Goal: Transaction & Acquisition: Purchase product/service

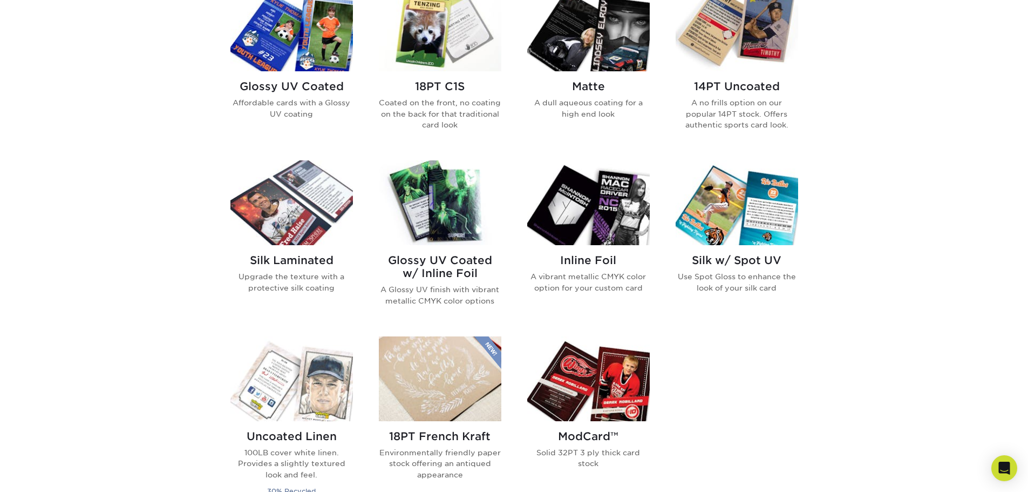
scroll to position [540, 0]
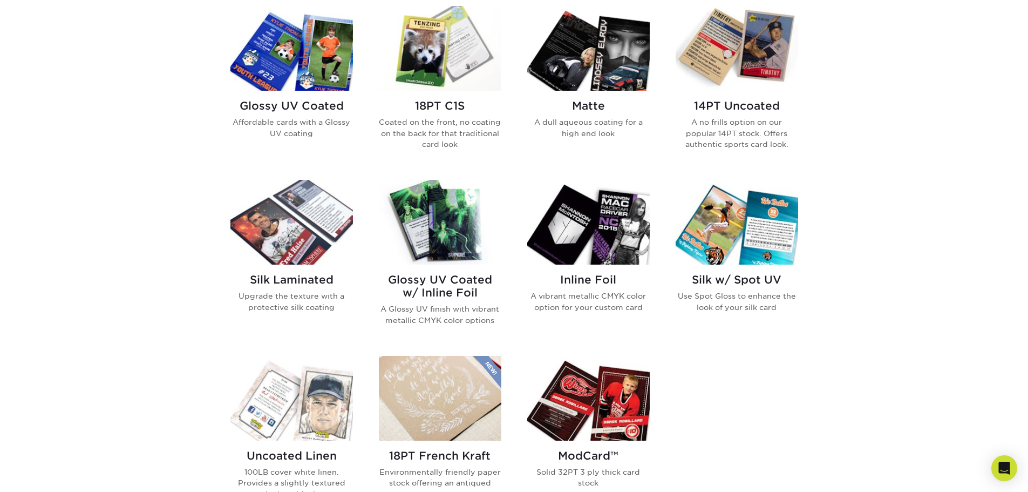
click at [427, 234] on img at bounding box center [440, 222] width 123 height 85
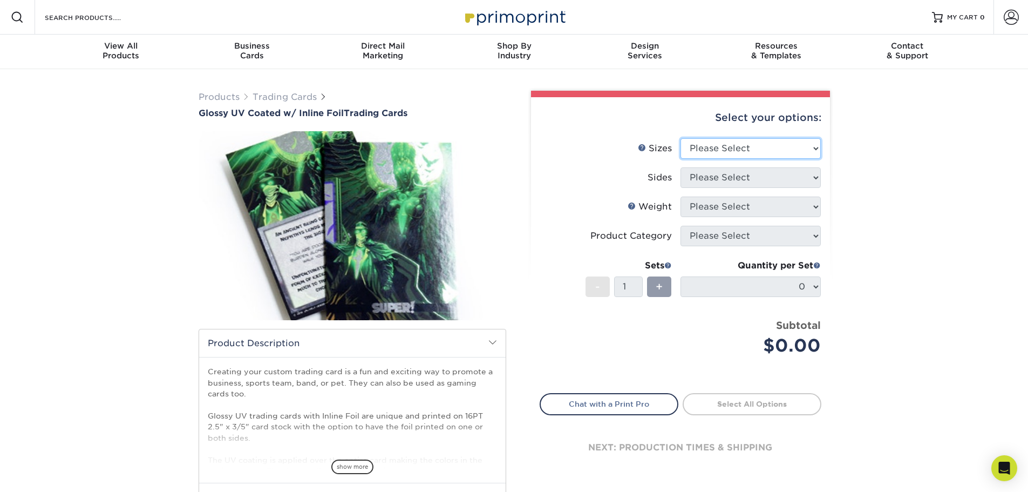
click at [706, 144] on select "Please Select 2.5" x 3.5"" at bounding box center [751, 148] width 140 height 21
select select "2.50x3.50"
click at [681, 138] on select "Please Select 2.5" x 3.5"" at bounding box center [751, 148] width 140 height 21
click at [734, 177] on select "Please Select Print Both Sides - Foil Back Only Print Both Sides - Foil Both Si…" at bounding box center [751, 177] width 140 height 21
select select "e9e9dfb3-fba1-4d60-972c-fd9ca5904d33"
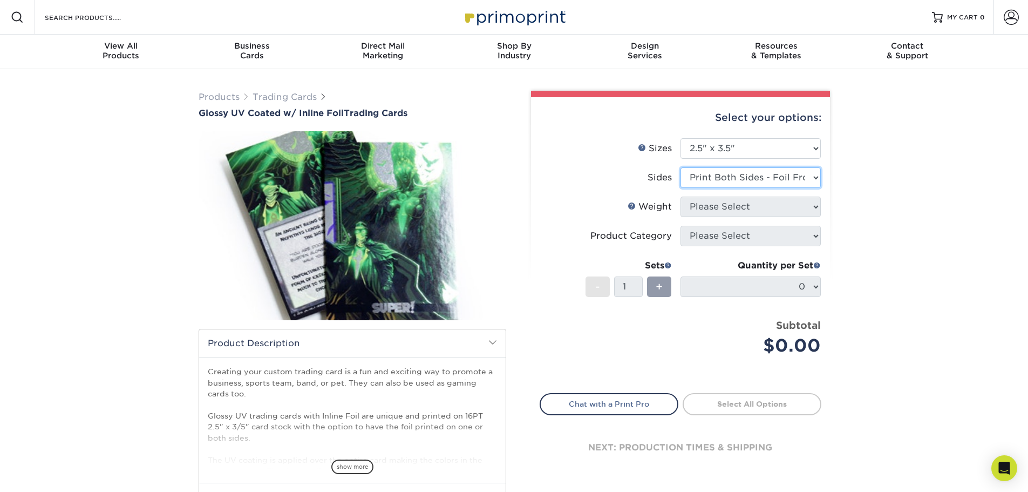
click at [681, 167] on select "Please Select Print Both Sides - Foil Back Only Print Both Sides - Foil Both Si…" at bounding box center [751, 177] width 140 height 21
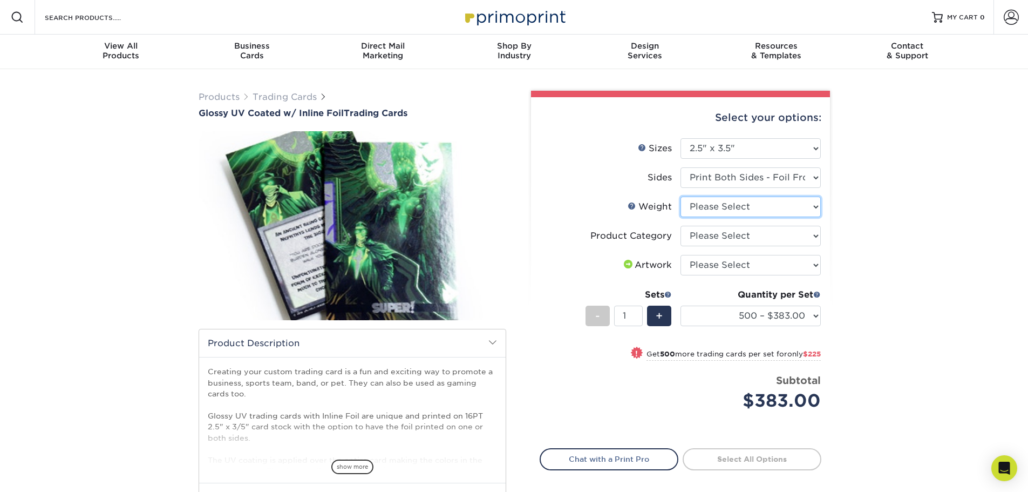
click at [806, 205] on select "Please Select 16PT" at bounding box center [751, 207] width 140 height 21
select select "16PT"
click at [681, 197] on select "Please Select 16PT" at bounding box center [751, 207] width 140 height 21
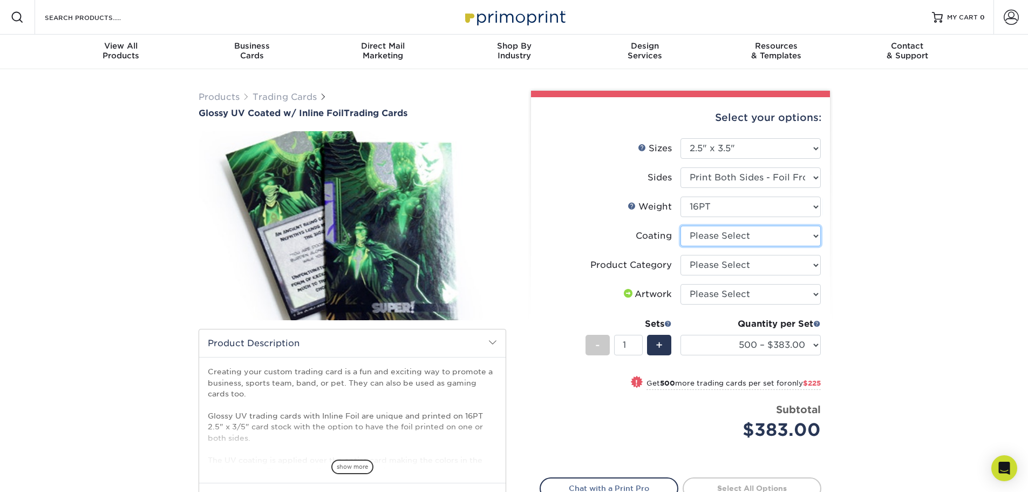
click at [807, 233] on select at bounding box center [751, 236] width 140 height 21
select select "ae367451-b2b8-45df-a344-0f05b6a12993"
click at [681, 226] on select at bounding box center [751, 236] width 140 height 21
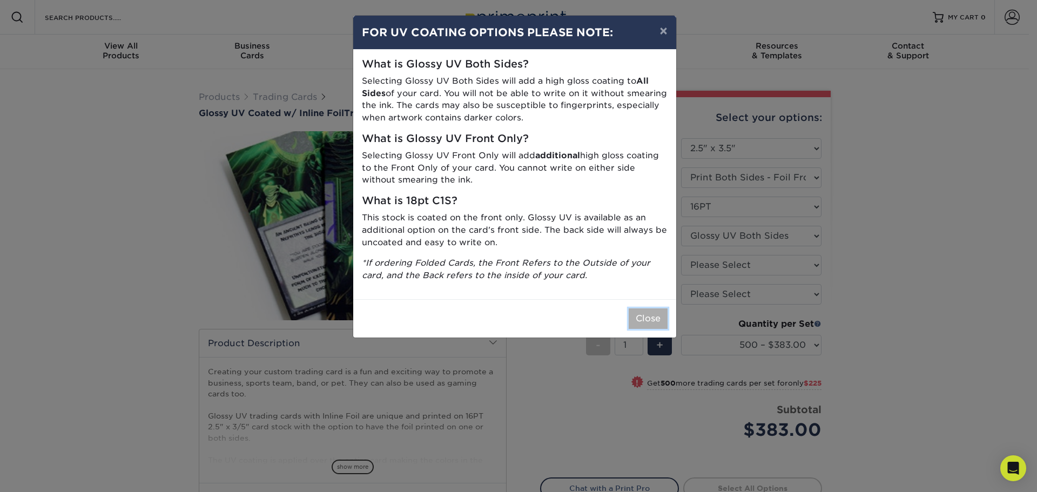
click at [654, 313] on button "Close" at bounding box center [647, 318] width 39 height 21
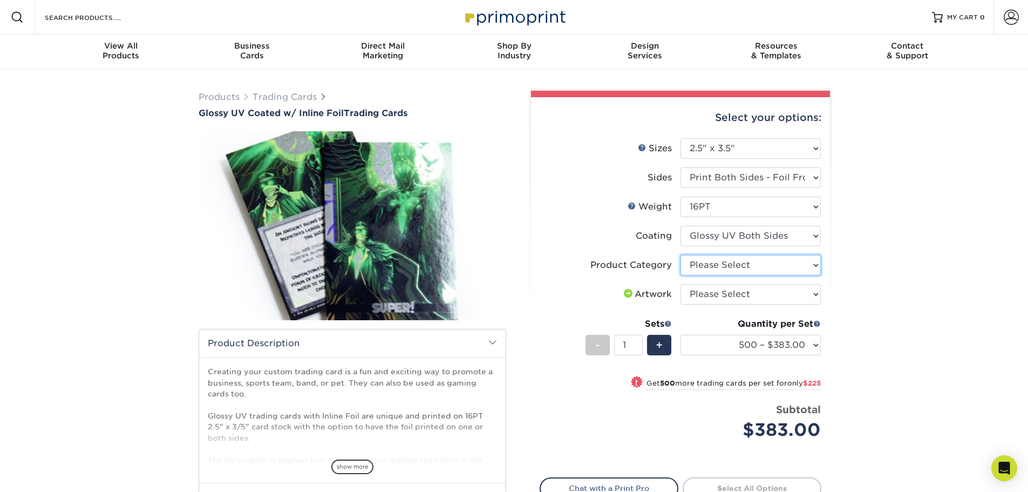
click at [793, 266] on select "Please Select Trading Cards" at bounding box center [751, 265] width 140 height 21
select select "c2f9bce9-36c2-409d-b101-c29d9d031e18"
click at [681, 255] on select "Please Select Trading Cards" at bounding box center [751, 265] width 140 height 21
click at [801, 300] on select "Please Select I will upload files I need a design - $100" at bounding box center [751, 294] width 140 height 21
select select "upload"
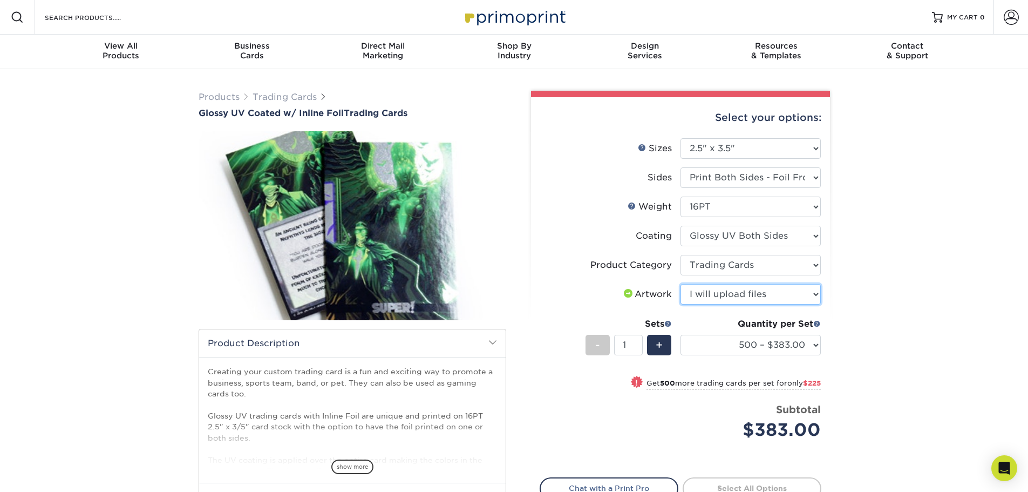
click at [681, 284] on select "Please Select I will upload files I need a design - $100" at bounding box center [751, 294] width 140 height 21
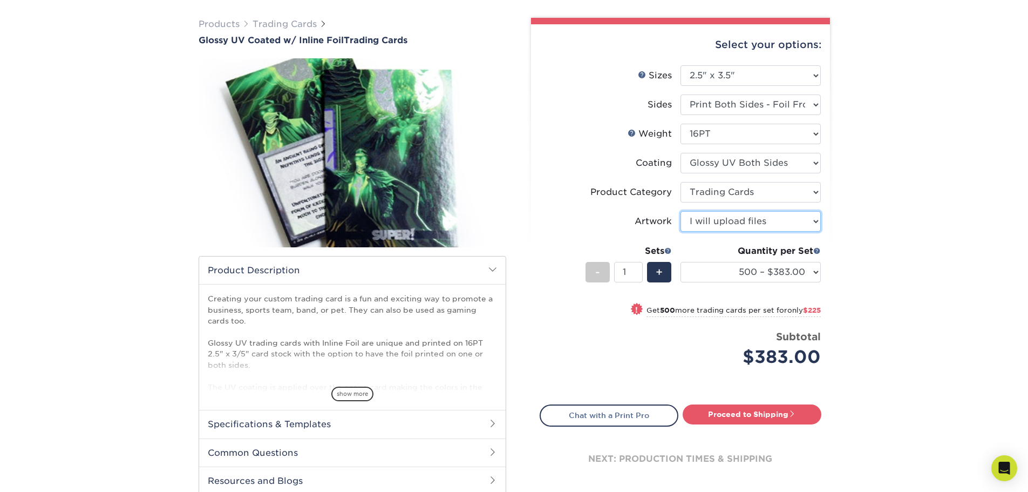
scroll to position [54, 0]
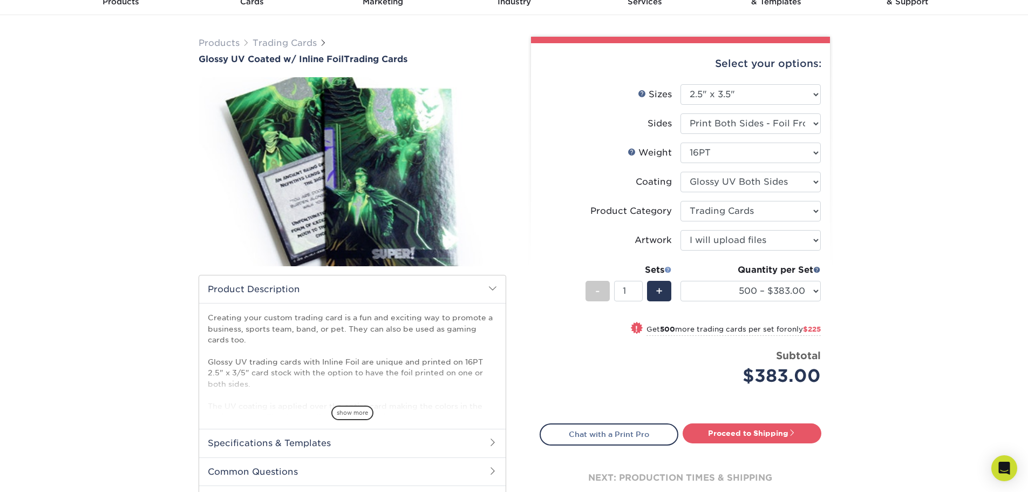
click at [668, 272] on span at bounding box center [669, 270] width 8 height 8
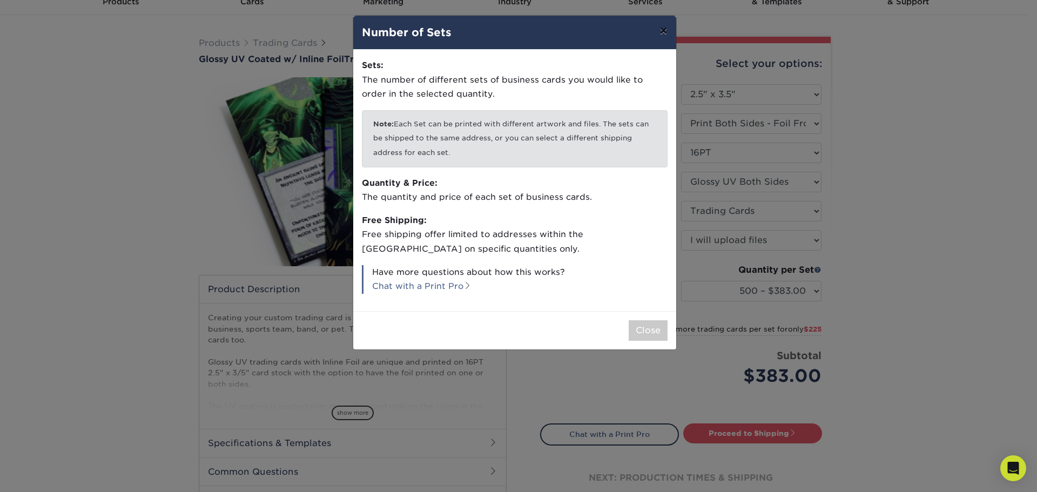
click at [661, 34] on button "×" at bounding box center [663, 31] width 25 height 30
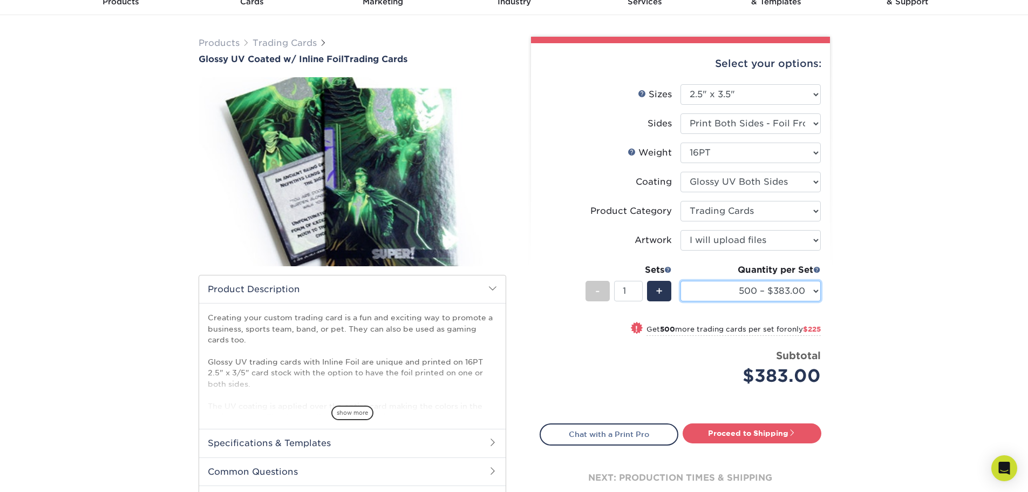
click at [723, 289] on select "500 – $383.00 1000 – $608.00 2500 – $883.00 5000 – $1252.00" at bounding box center [751, 291] width 140 height 21
click at [840, 304] on div "Products Trading Cards Glossy UV Coated w/ Inline Foil Trading Cards /" at bounding box center [514, 286] width 1028 height 542
click at [818, 269] on span at bounding box center [818, 270] width 8 height 8
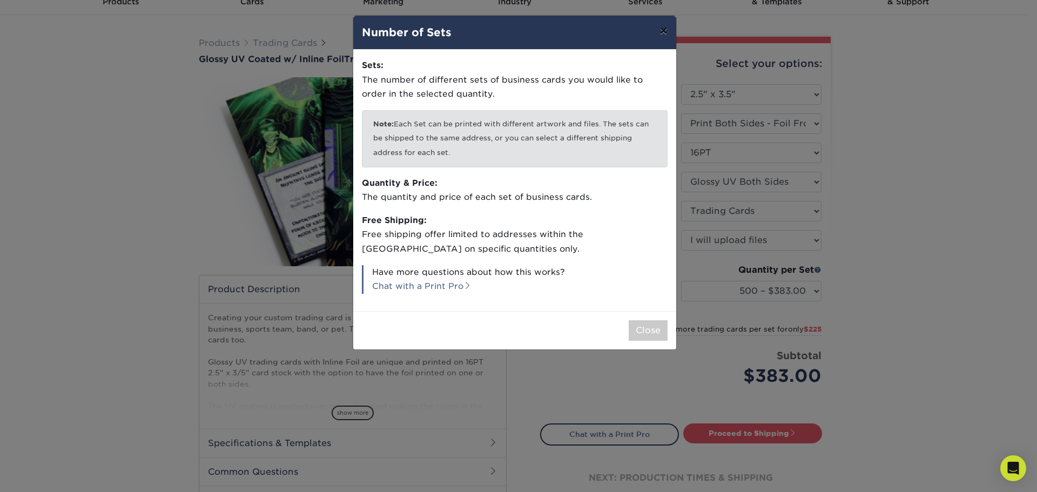
click at [658, 36] on button "×" at bounding box center [663, 31] width 25 height 30
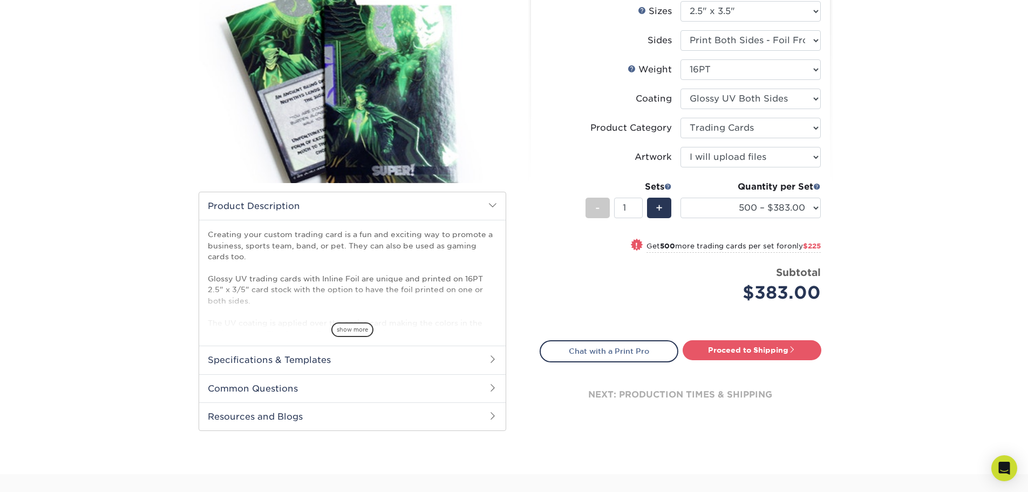
scroll to position [162, 0]
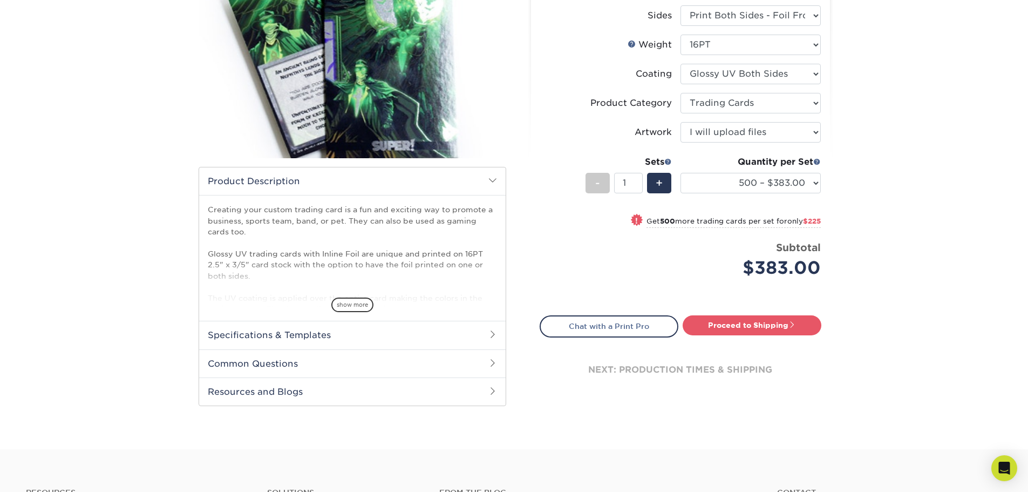
click at [389, 344] on h2 "Specifications & Templates" at bounding box center [352, 335] width 307 height 28
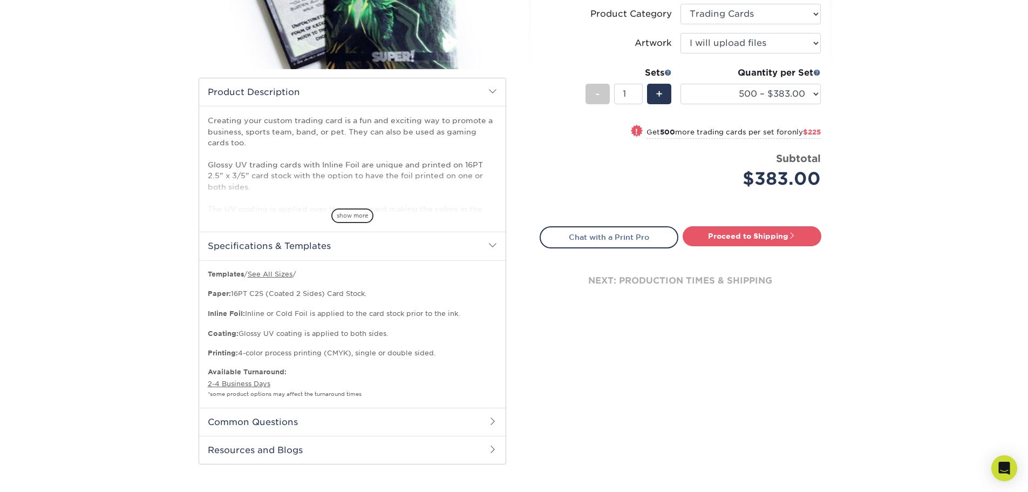
scroll to position [270, 0]
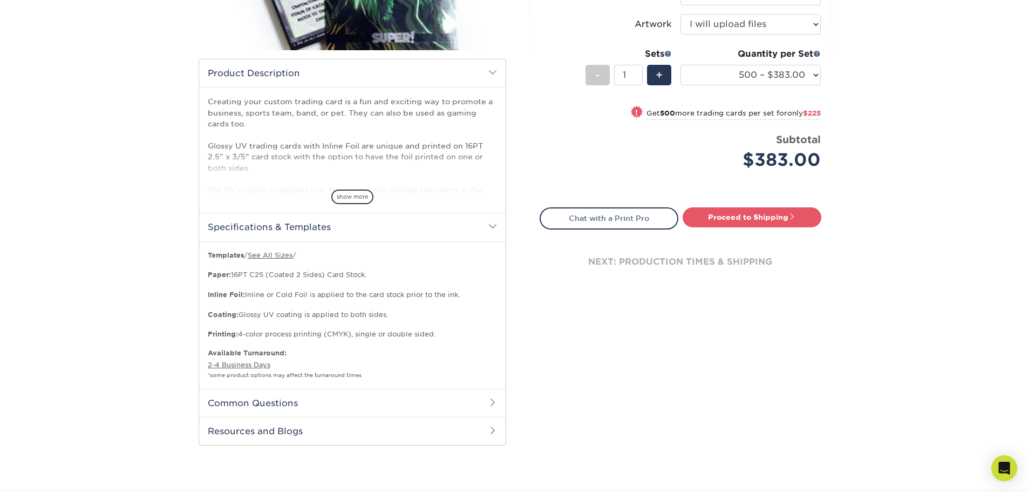
click at [341, 408] on h2 "Common Questions" at bounding box center [352, 403] width 307 height 28
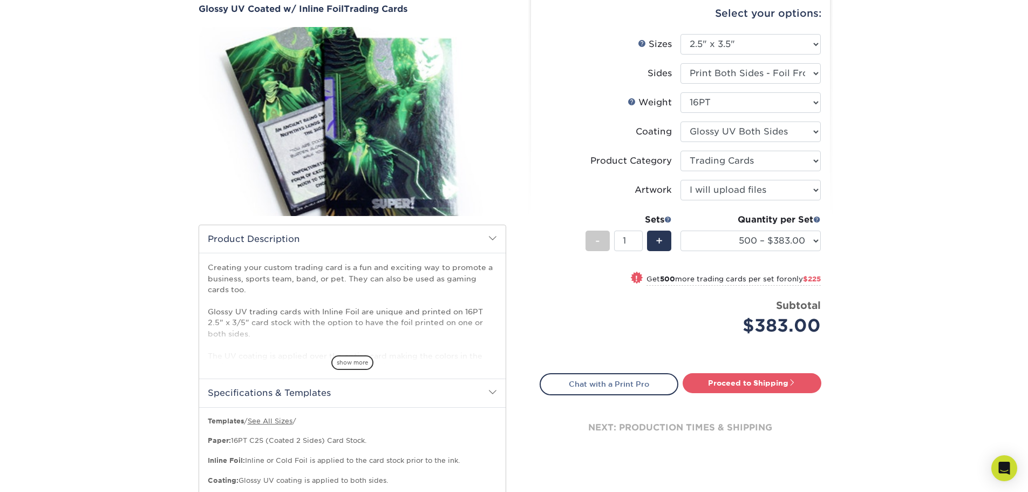
scroll to position [0, 0]
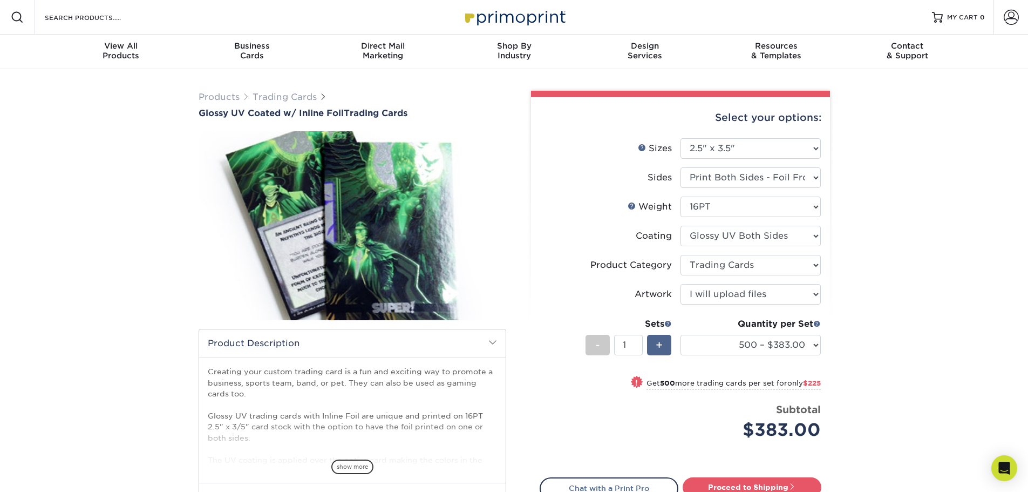
click at [664, 341] on div "+" at bounding box center [659, 345] width 24 height 21
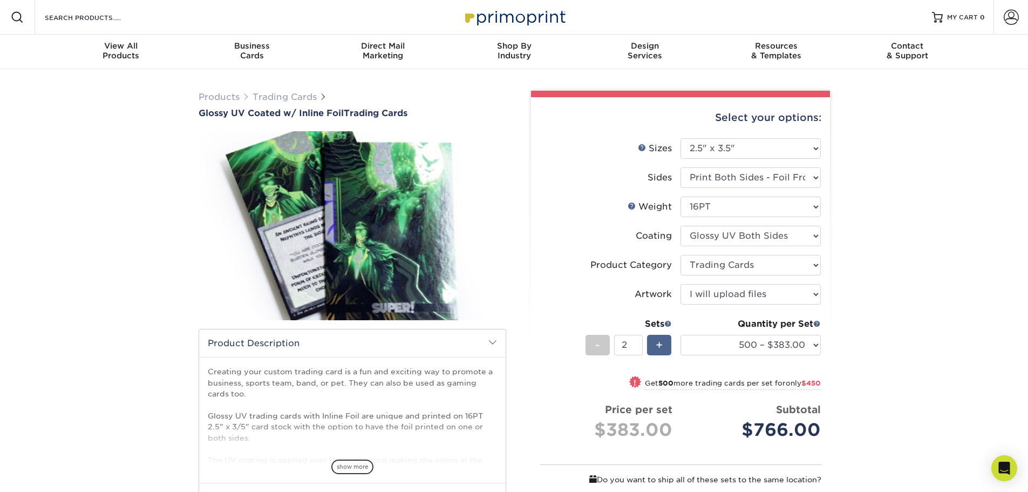
click at [664, 341] on div "+" at bounding box center [659, 345] width 24 height 21
type input "6"
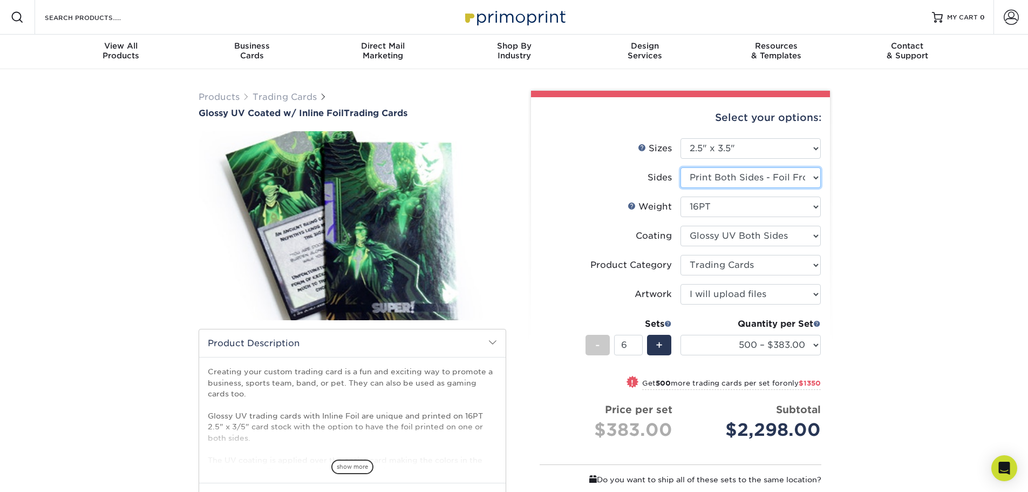
click at [760, 178] on select "Please Select Print Both Sides - Foil Back Only Print Both Sides - Foil Both Si…" at bounding box center [751, 177] width 140 height 21
select select "-1"
click at [681, 167] on select "Please Select Print Both Sides - Foil Back Only Print Both Sides - Foil Both Si…" at bounding box center [751, 177] width 140 height 21
select select "-1"
select select
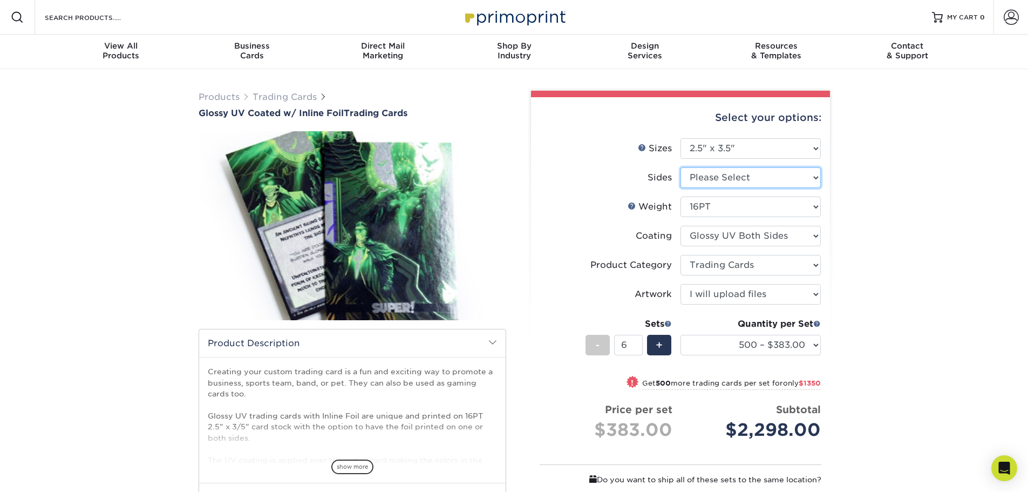
select select "-1"
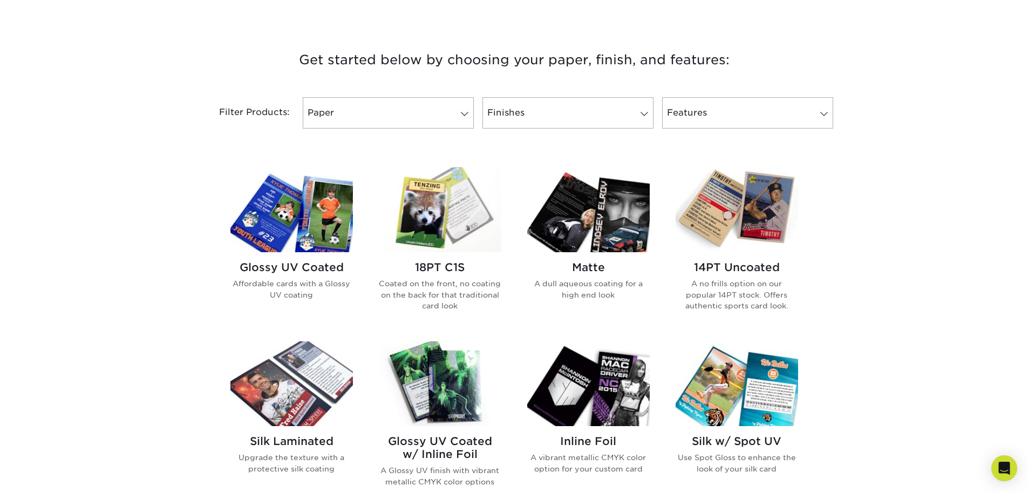
scroll to position [378, 0]
click at [326, 232] on img at bounding box center [292, 210] width 123 height 85
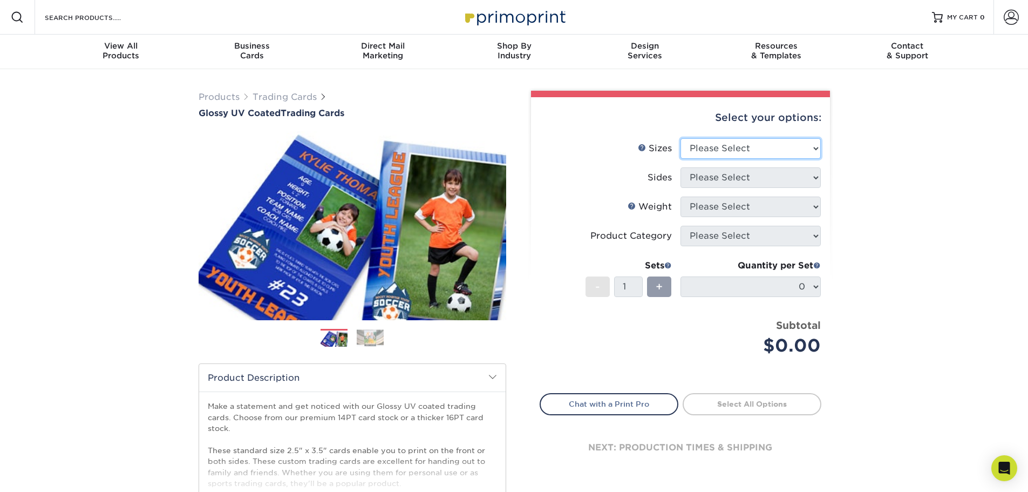
click at [741, 150] on select "Please Select 2.5" x 3.5"" at bounding box center [751, 148] width 140 height 21
select select "2.50x3.50"
click at [681, 138] on select "Please Select 2.5" x 3.5"" at bounding box center [751, 148] width 140 height 21
click at [720, 174] on select "Please Select Print Both Sides Print Front Only" at bounding box center [751, 177] width 140 height 21
select select "13abbda7-1d64-4f25-8bb2-c179b224825d"
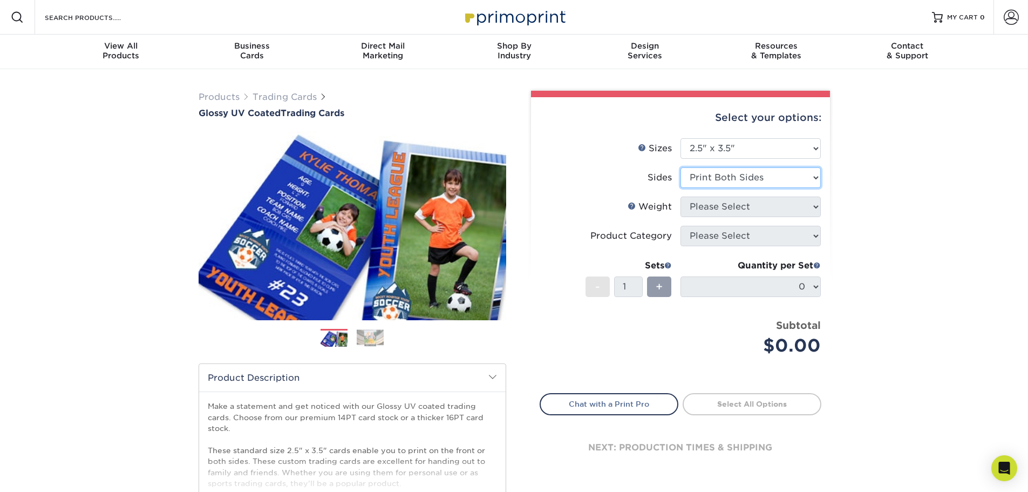
click at [681, 167] on select "Please Select Print Both Sides Print Front Only" at bounding box center [751, 177] width 140 height 21
click at [732, 207] on select "Please Select 16PT 14PT 18PT C1S" at bounding box center [751, 207] width 140 height 21
select select "16PT"
click at [681, 197] on select "Please Select 16PT 14PT 18PT C1S" at bounding box center [751, 207] width 140 height 21
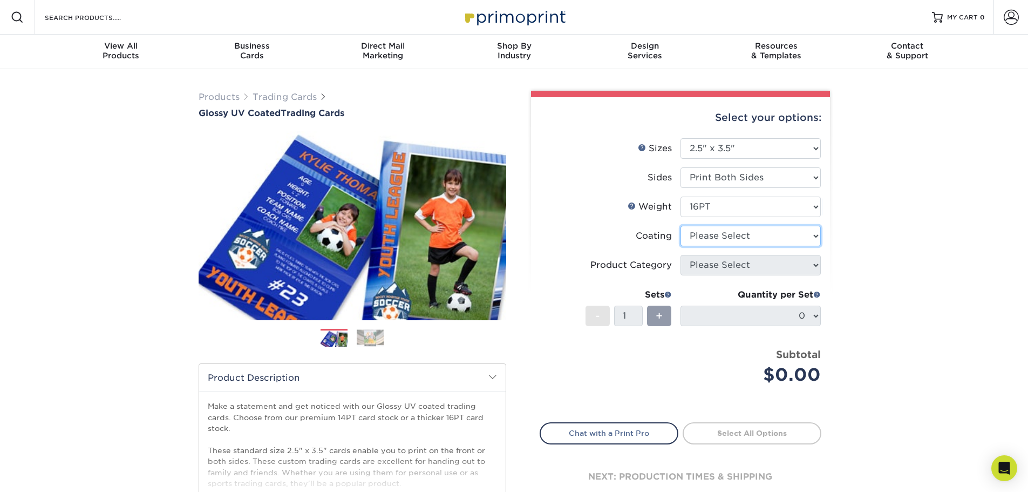
click at [705, 232] on select at bounding box center [751, 236] width 140 height 21
select select "ae367451-b2b8-45df-a344-0f05b6a12993"
click at [681, 226] on select at bounding box center [751, 236] width 140 height 21
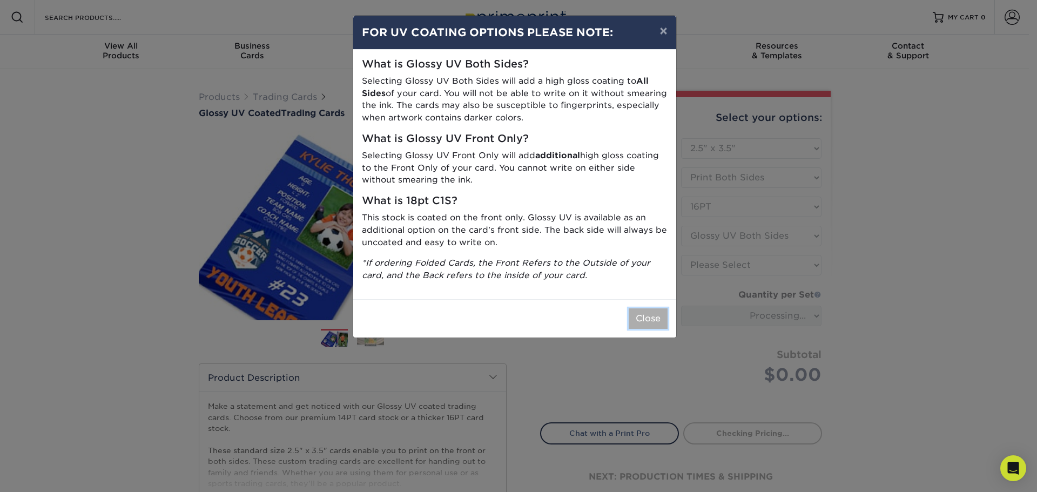
click at [636, 317] on button "Close" at bounding box center [647, 318] width 39 height 21
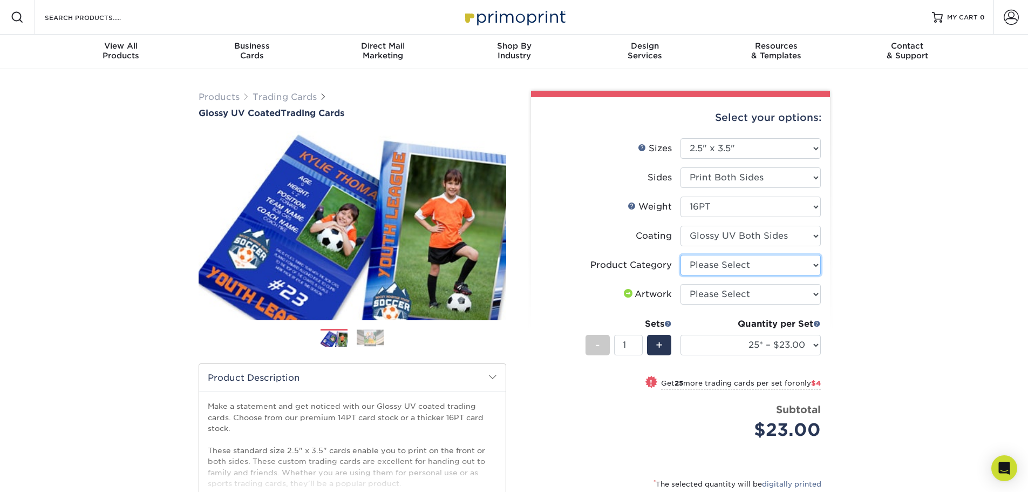
click at [771, 264] on select "Please Select Trading Cards" at bounding box center [751, 265] width 140 height 21
select select "c2f9bce9-36c2-409d-b101-c29d9d031e18"
click at [681, 255] on select "Please Select Trading Cards" at bounding box center [751, 265] width 140 height 21
click at [727, 297] on select "Please Select I will upload files I need a design - $100" at bounding box center [751, 294] width 140 height 21
select select "upload"
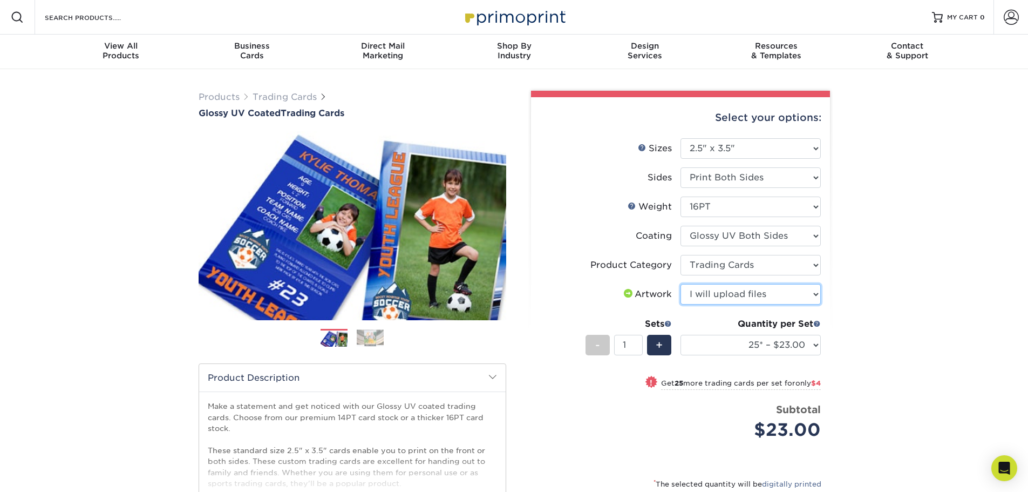
click at [681, 284] on select "Please Select I will upload files I need a design - $100" at bounding box center [751, 294] width 140 height 21
click at [660, 345] on span "+" at bounding box center [659, 345] width 7 height 16
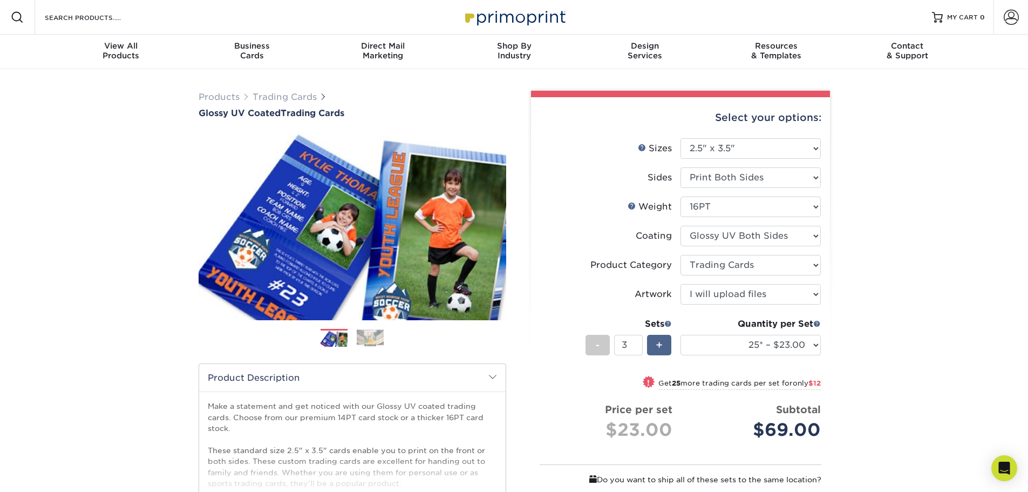
click at [660, 345] on span "+" at bounding box center [659, 345] width 7 height 16
type input "6"
click at [788, 344] on select "25* – $23.00 50* – $27.00 75* – $33.00 100* – $37.00 250* – $47.00 500 – $58.00…" at bounding box center [751, 345] width 140 height 21
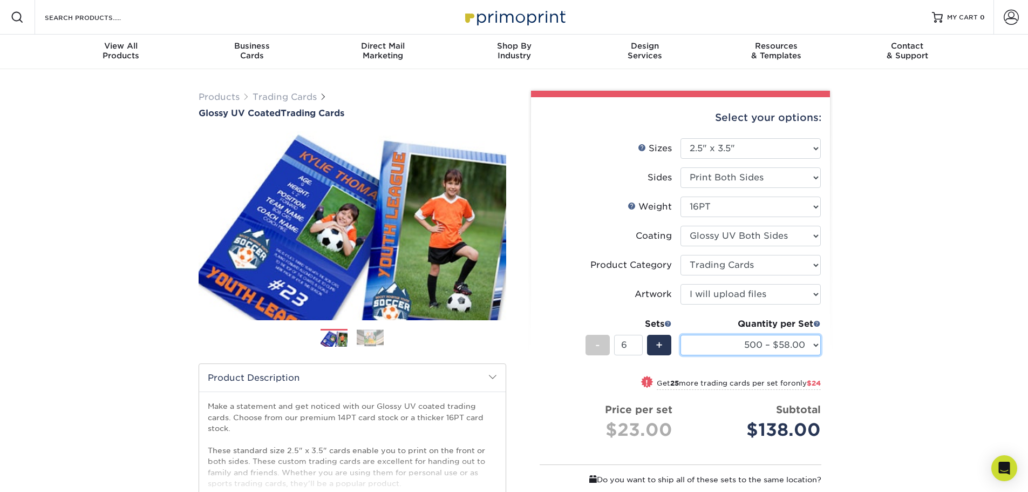
click at [681, 335] on select "25* – $23.00 50* – $27.00 75* – $33.00 100* – $37.00 250* – $47.00 500 – $58.00…" at bounding box center [751, 345] width 140 height 21
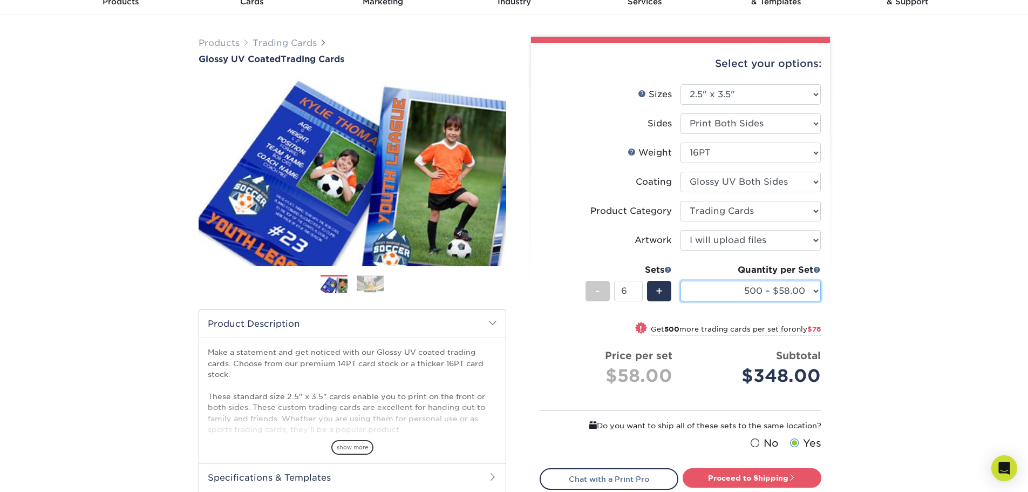
click at [819, 290] on select "25* – $23.00 50* – $27.00 75* – $33.00 100* – $37.00 250* – $47.00 500 – $58.00…" at bounding box center [751, 291] width 140 height 21
select select "10000 – $376.00"
click at [681, 281] on select "25* – $23.00 50* – $27.00 75* – $33.00 100* – $37.00 250* – $47.00 500 – $58.00…" at bounding box center [751, 291] width 140 height 21
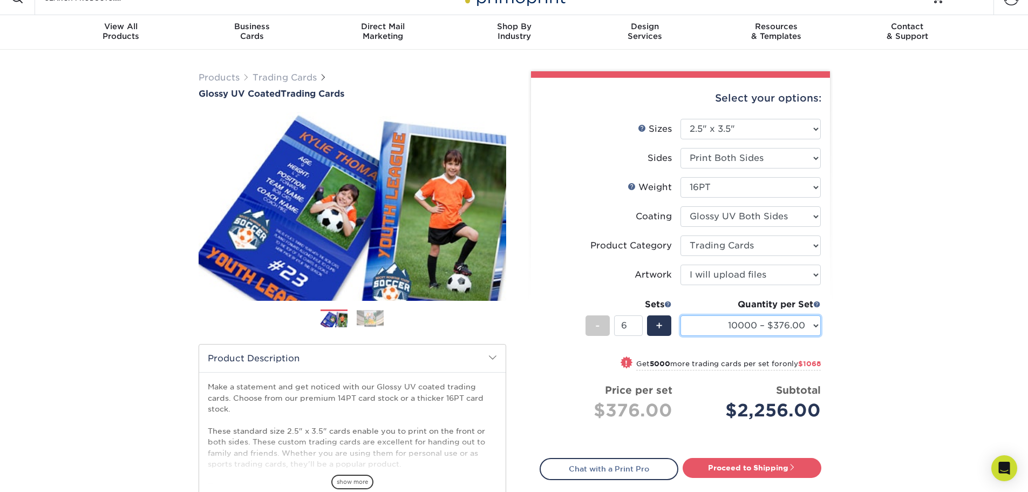
scroll to position [0, 0]
